Goal: Information Seeking & Learning: Find specific fact

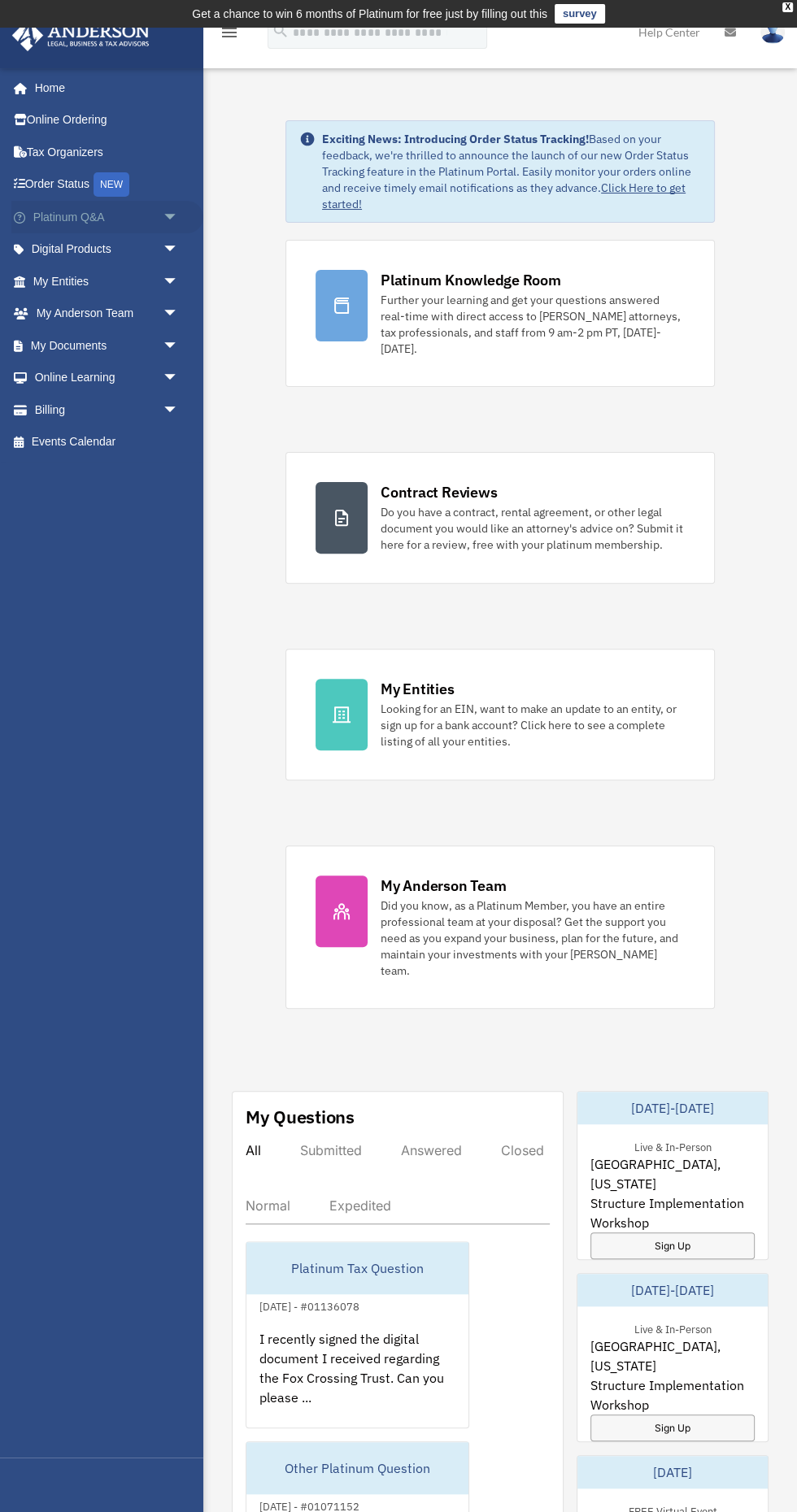
click at [166, 222] on span "arrow_drop_down" at bounding box center [179, 218] width 33 height 34
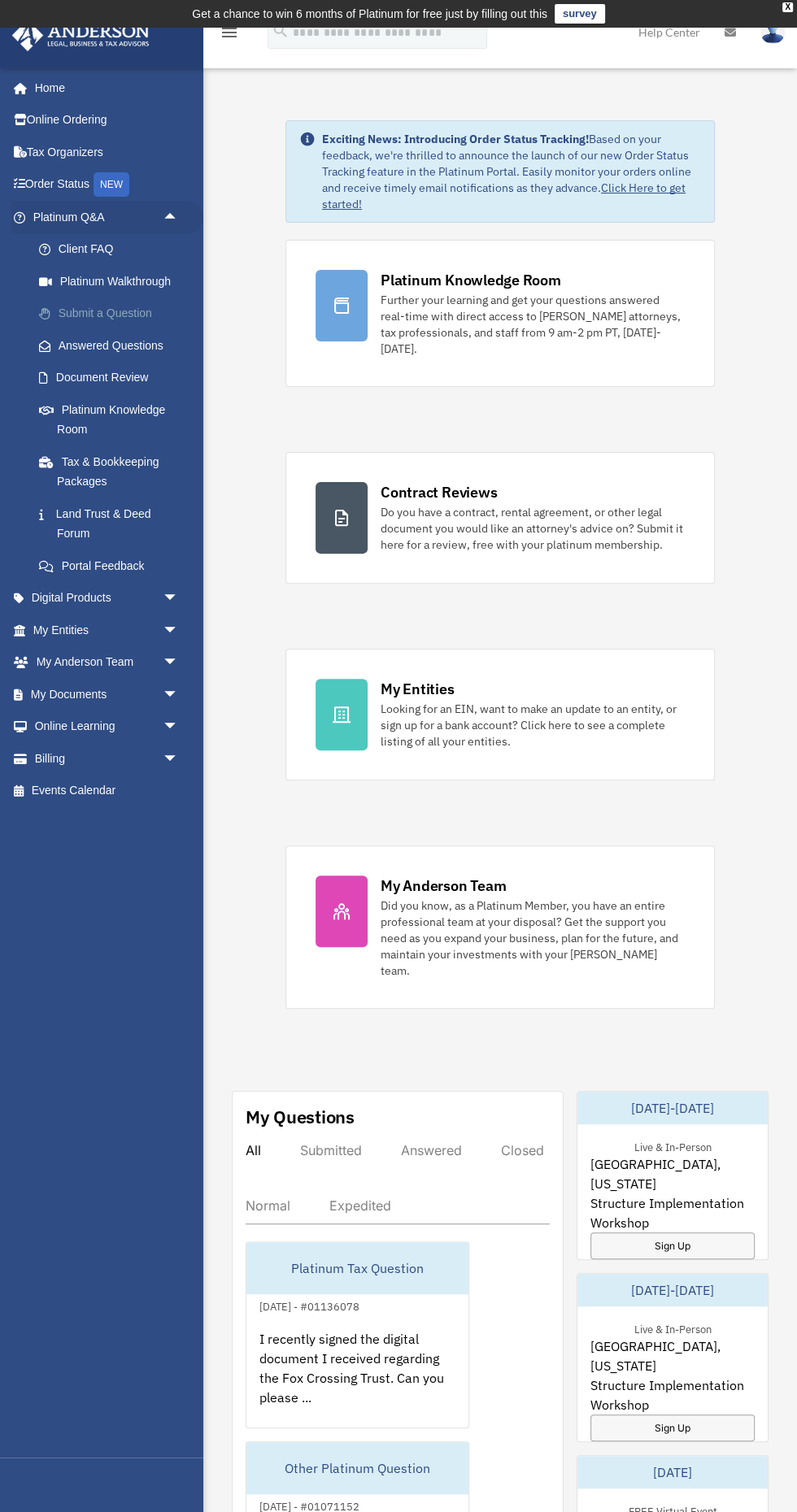
click at [143, 319] on link "Submit a Question" at bounding box center [113, 314] width 181 height 33
click at [149, 283] on link "Platinum Walkthrough" at bounding box center [113, 281] width 181 height 33
click at [149, 351] on link "Answered Questions" at bounding box center [113, 345] width 181 height 33
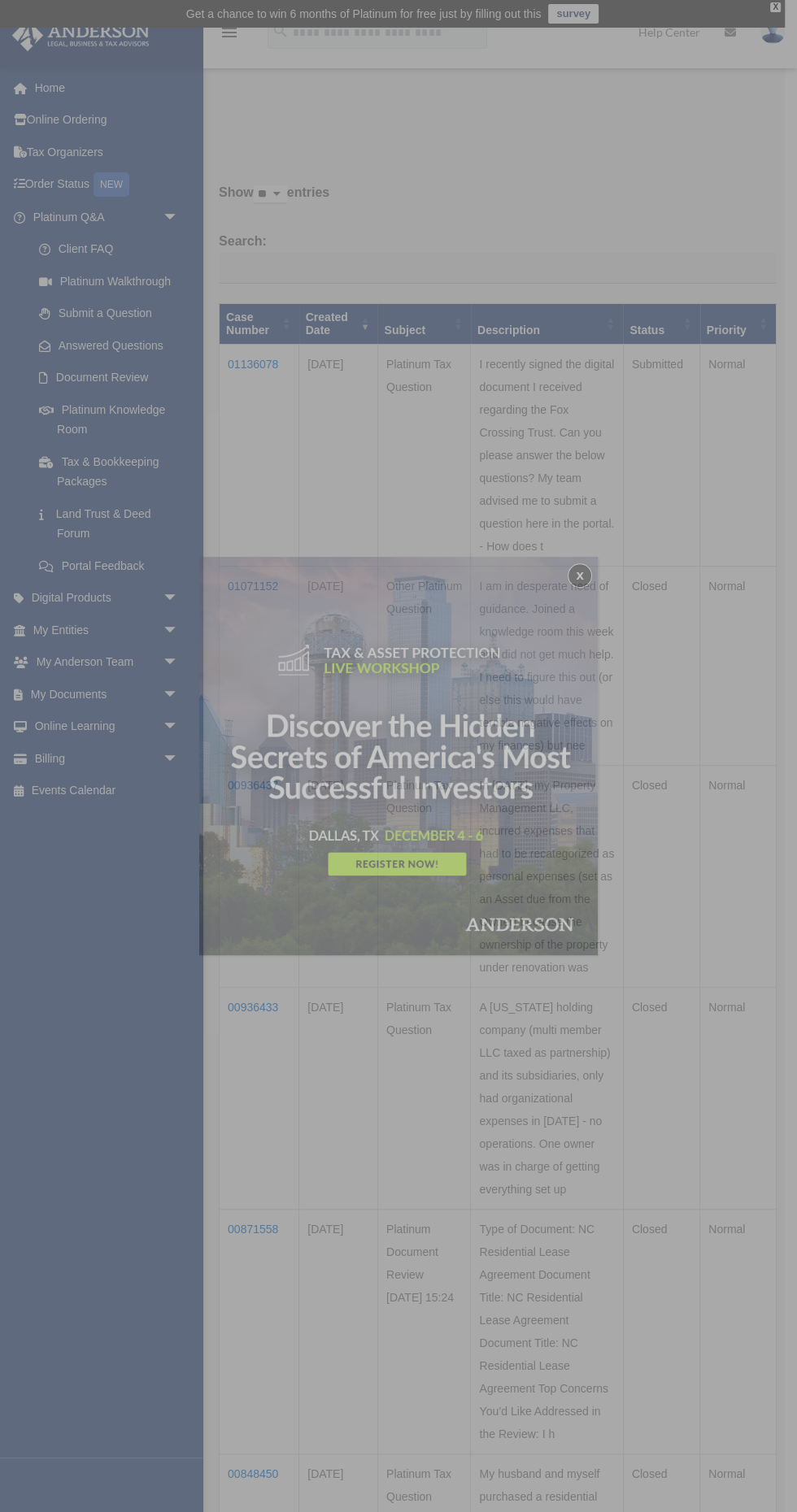
click at [280, 366] on div "x" at bounding box center [398, 756] width 797 height 1512
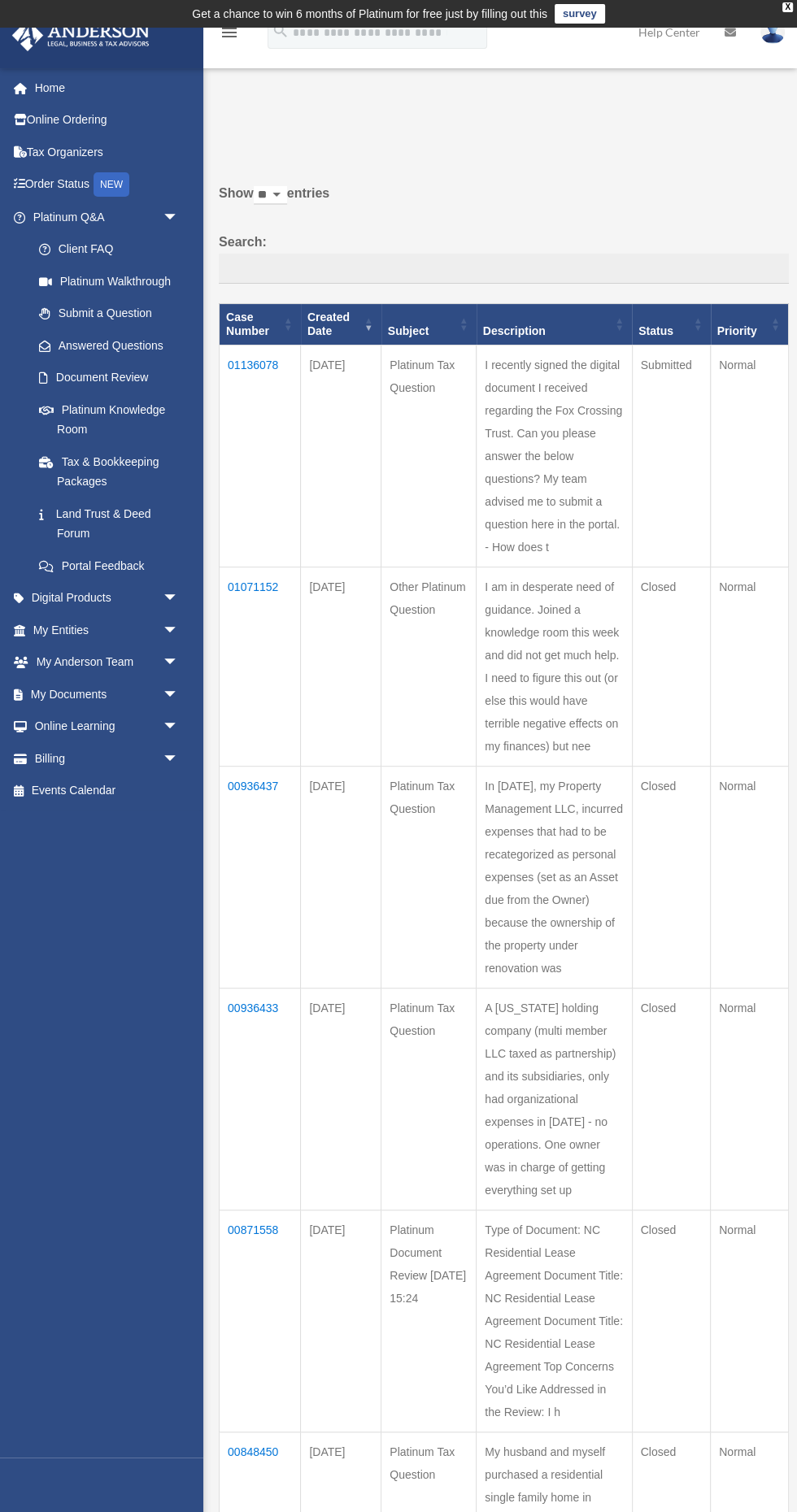
click at [250, 369] on td "01136078" at bounding box center [260, 455] width 81 height 222
